Goal: Information Seeking & Learning: Learn about a topic

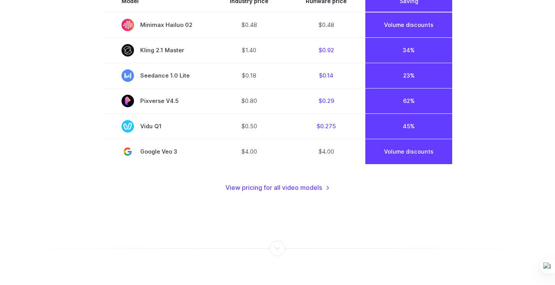
scroll to position [605, 0]
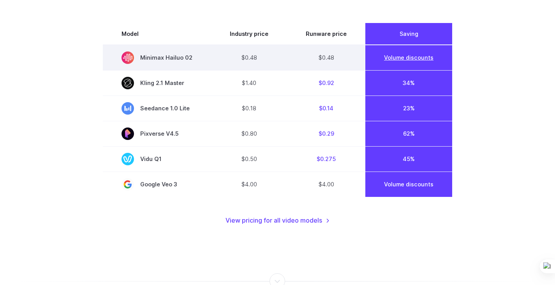
click at [405, 56] on link "Volume discounts" at bounding box center [408, 57] width 49 height 7
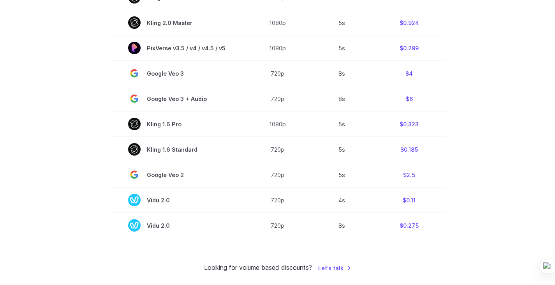
scroll to position [550, 0]
